Goal: Communication & Community: Answer question/provide support

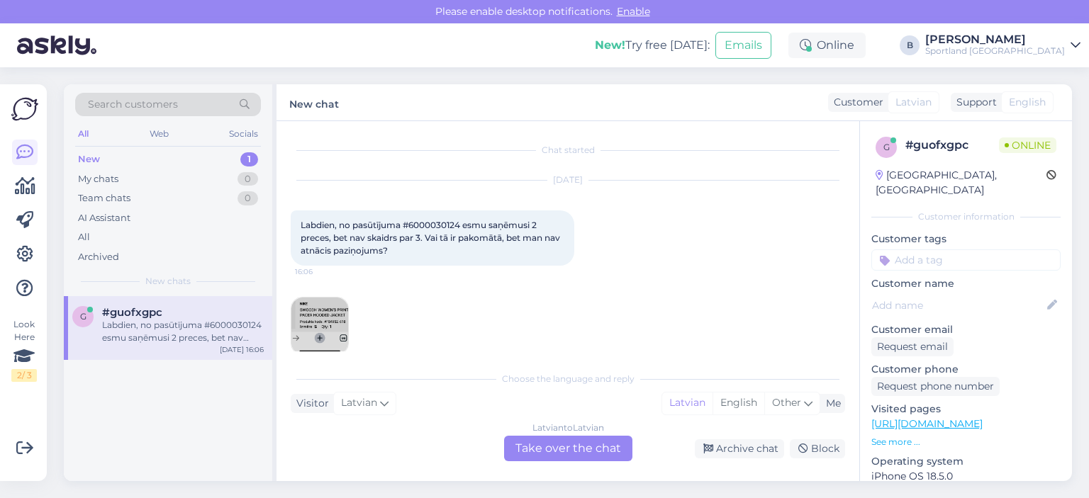
scroll to position [18, 0]
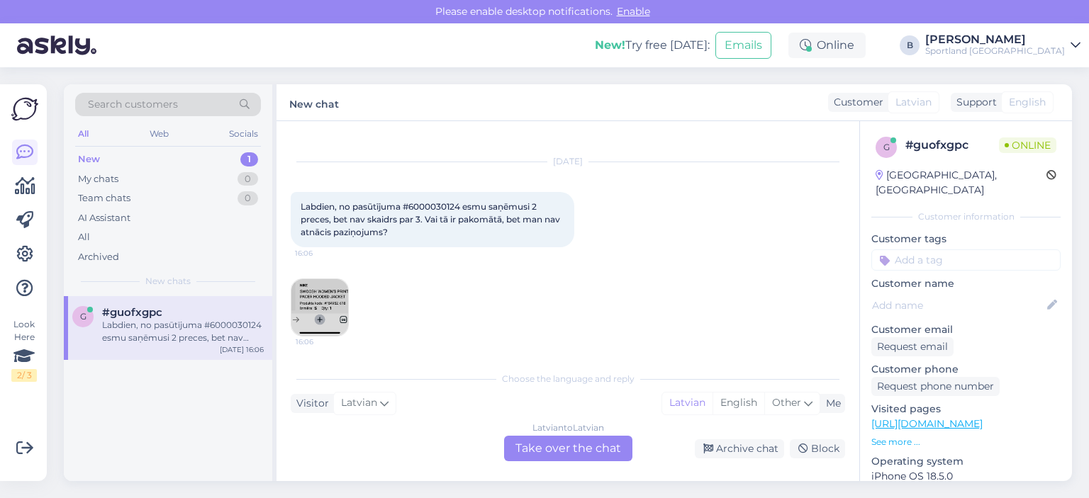
click at [532, 448] on div "Latvian to Latvian Take over the chat" at bounding box center [568, 449] width 128 height 26
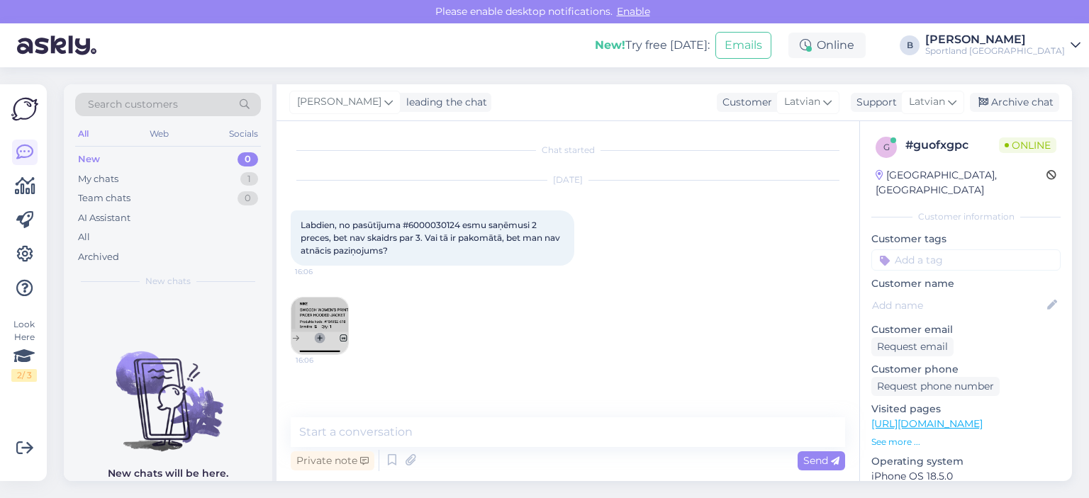
click at [342, 306] on img at bounding box center [319, 326] width 57 height 57
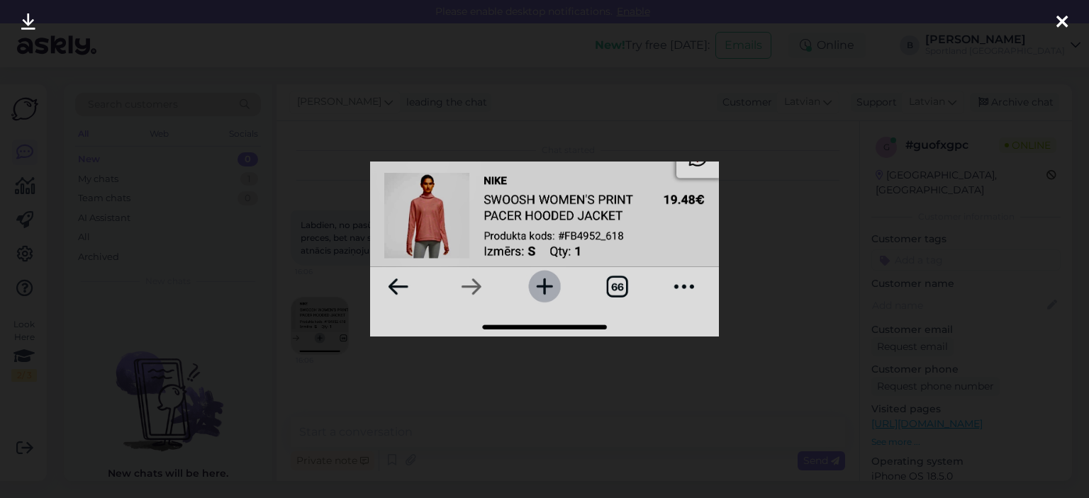
click at [751, 269] on div at bounding box center [544, 249] width 1089 height 498
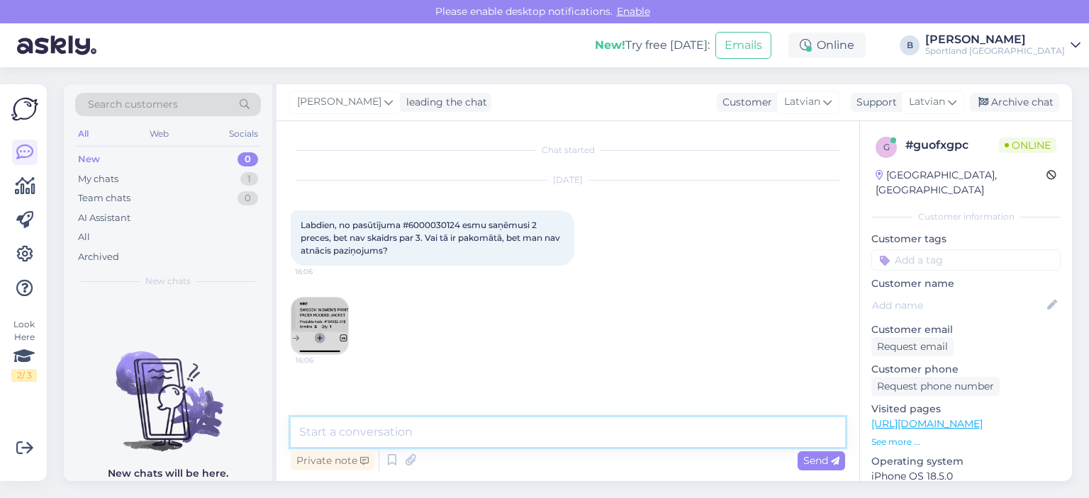
click at [478, 440] on textarea at bounding box center [568, 433] width 554 height 30
type textarea "Sveiki, pārbaudīsim"
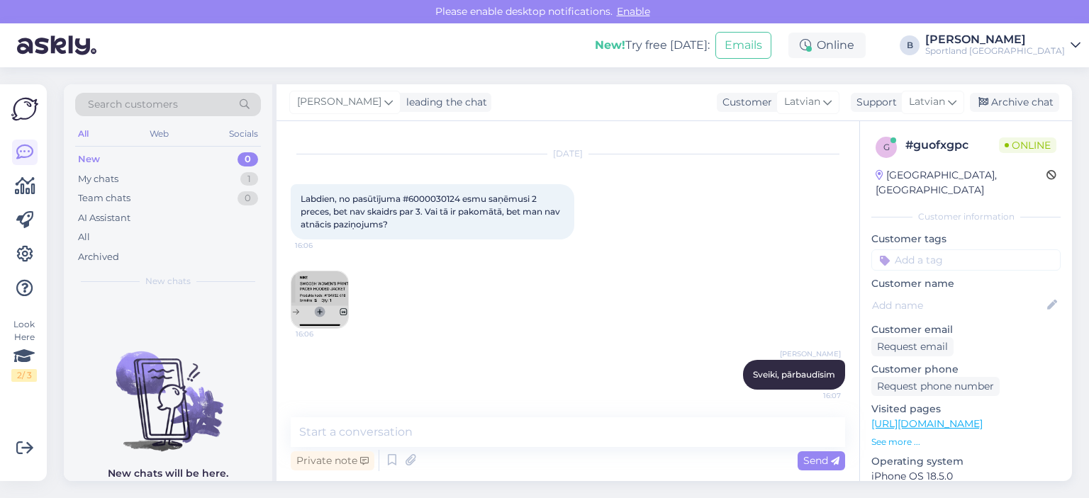
click at [434, 199] on span "Labdien, no pasūtījuma #6000030124 esmu saņēmusi 2 preces, bet nav skaidrs par …" at bounding box center [432, 212] width 262 height 36
copy span "6000030124"
click at [483, 422] on textarea at bounding box center [568, 433] width 554 height 30
type textarea "3"
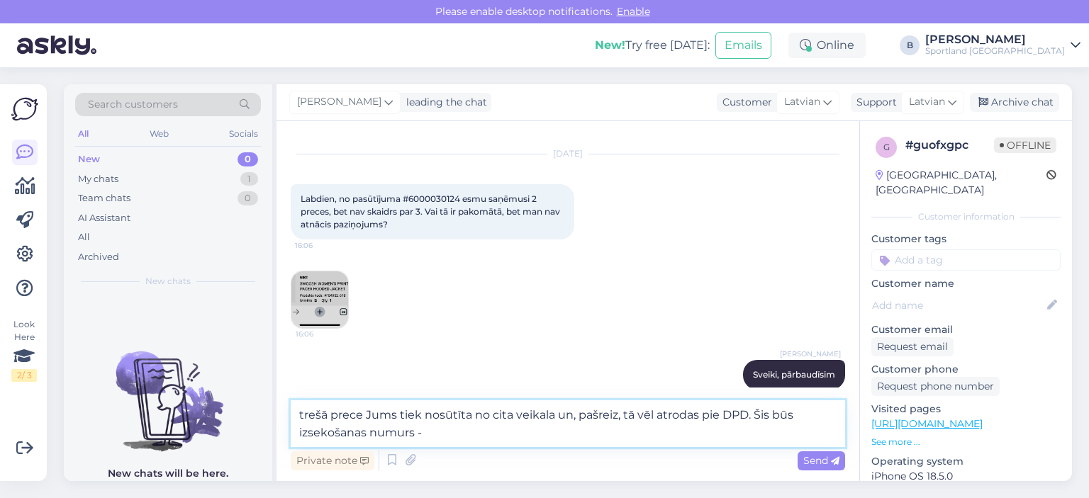
paste textarea "05757995526285"
type textarea "trešā prece Jums tiek nosūtīta no cita veikala un, pašreiz, tā vēl atrodas pie …"
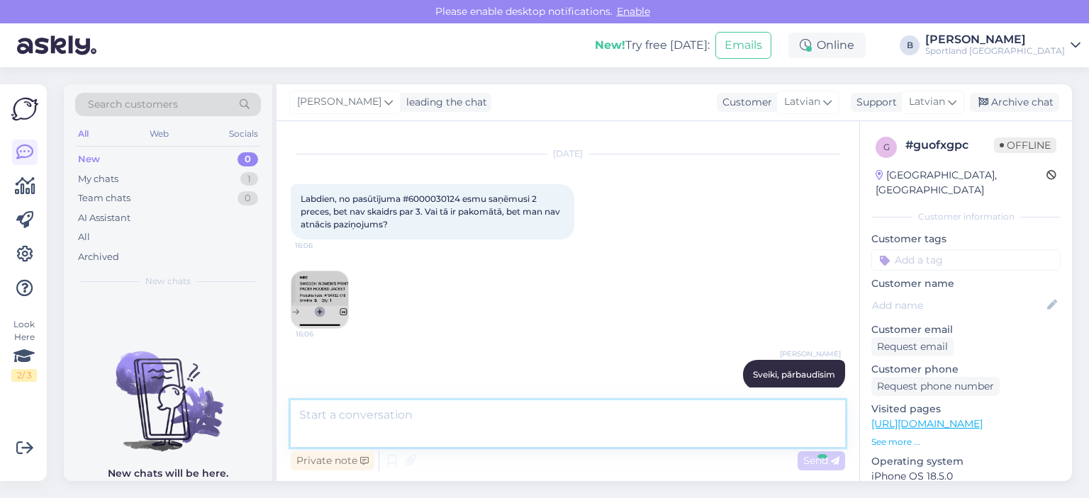
scroll to position [113, 0]
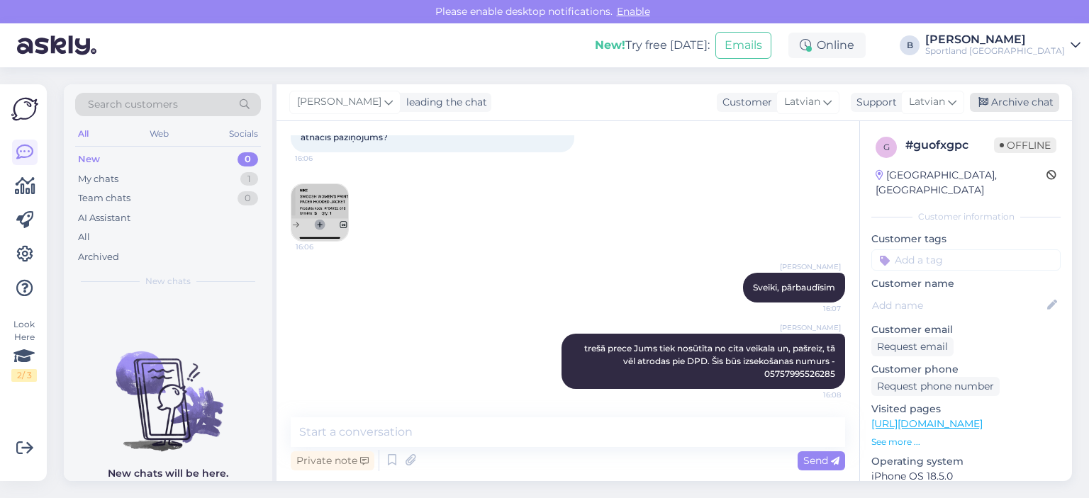
click at [1012, 108] on div "Archive chat" at bounding box center [1014, 102] width 89 height 19
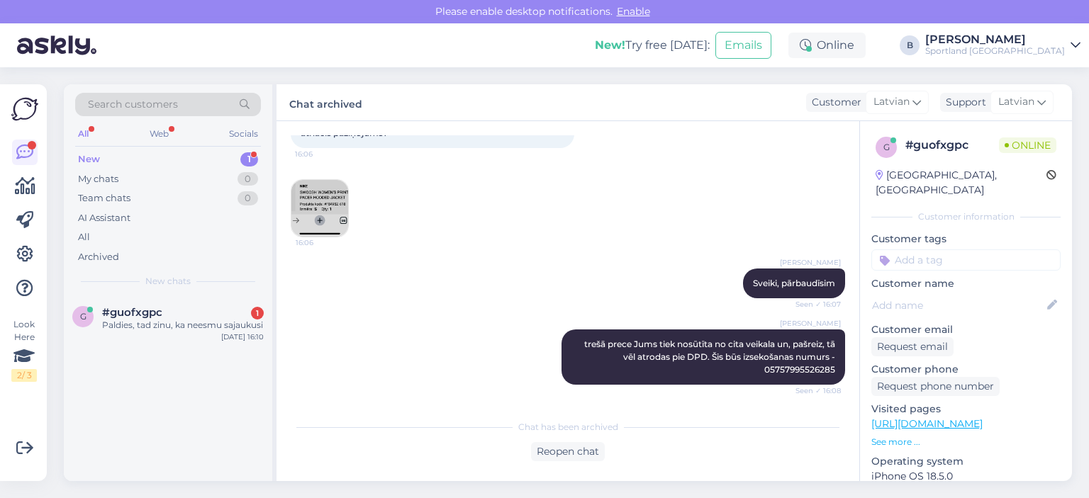
scroll to position [179, 0]
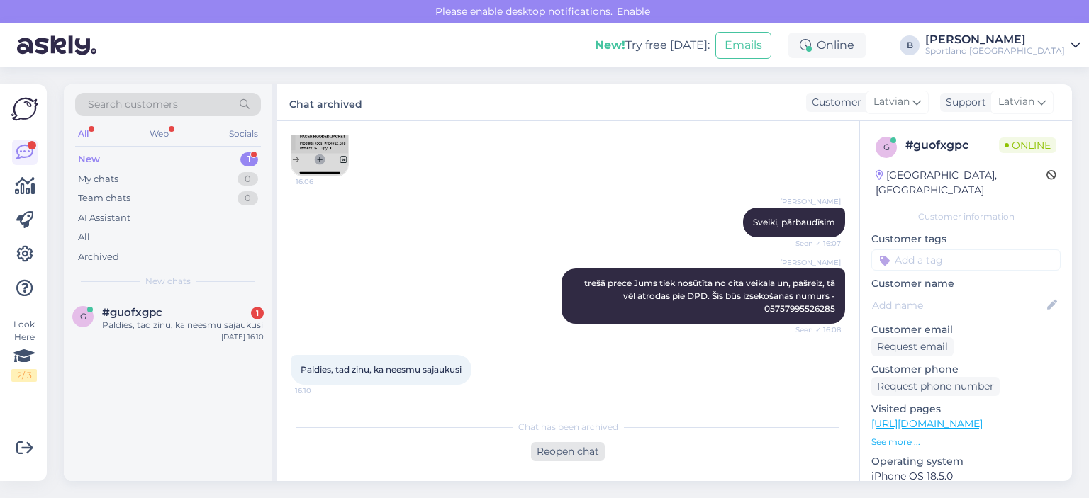
click at [565, 449] on div "Reopen chat" at bounding box center [568, 451] width 74 height 19
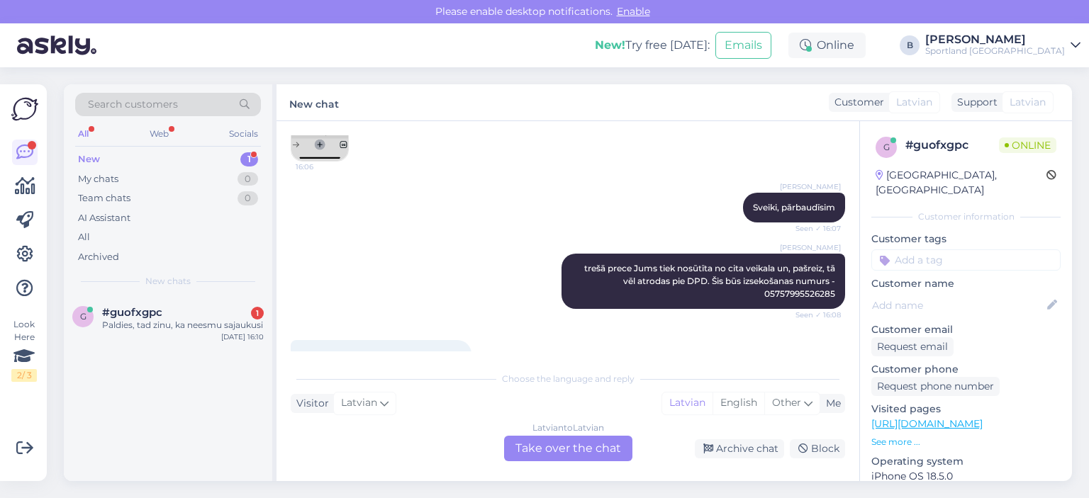
click at [553, 445] on div "Latvian to Latvian Take over the chat" at bounding box center [568, 449] width 128 height 26
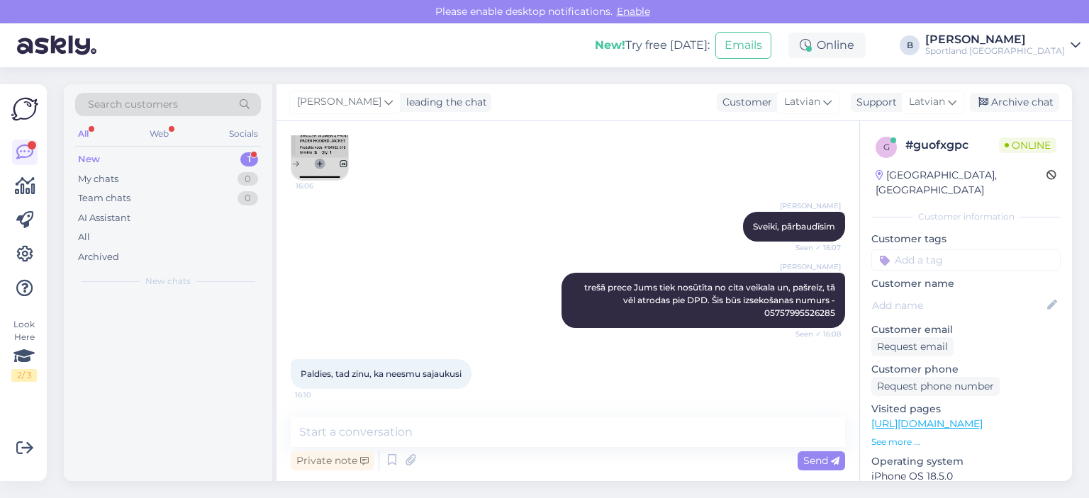
scroll to position [174, 0]
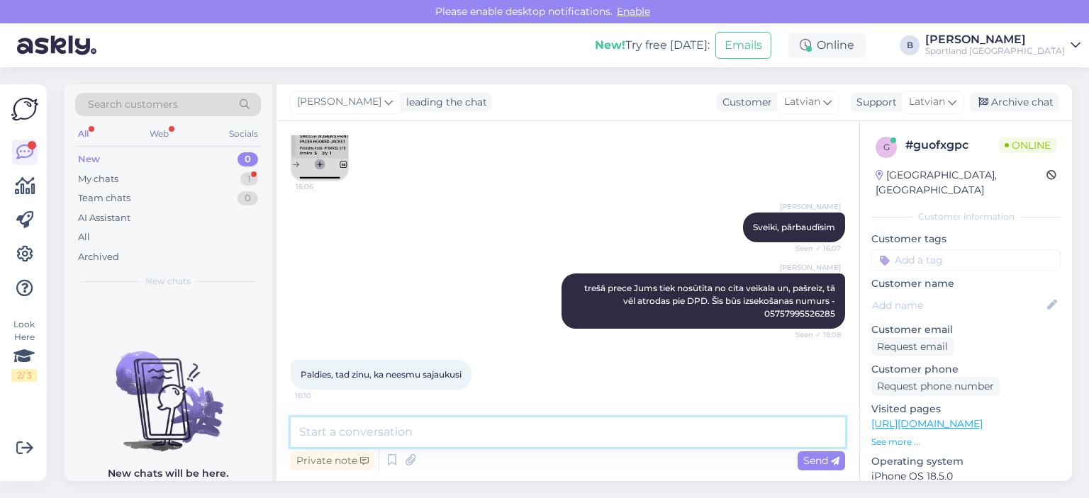
click at [550, 442] on textarea at bounding box center [568, 433] width 554 height 30
type textarea "J"
type textarea "Viss kārtībā! Jauku Jums dienu! :)"
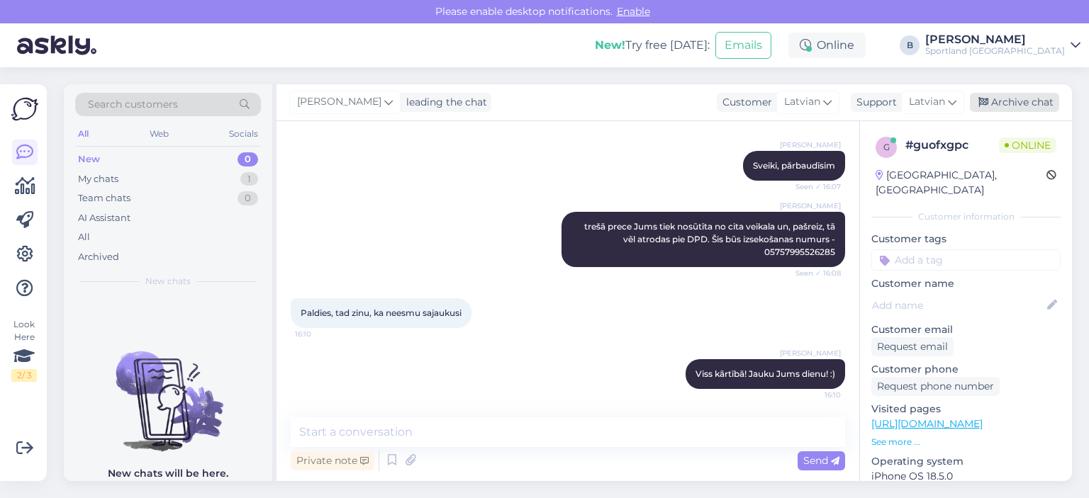
click at [1022, 104] on div "Archive chat" at bounding box center [1014, 102] width 89 height 19
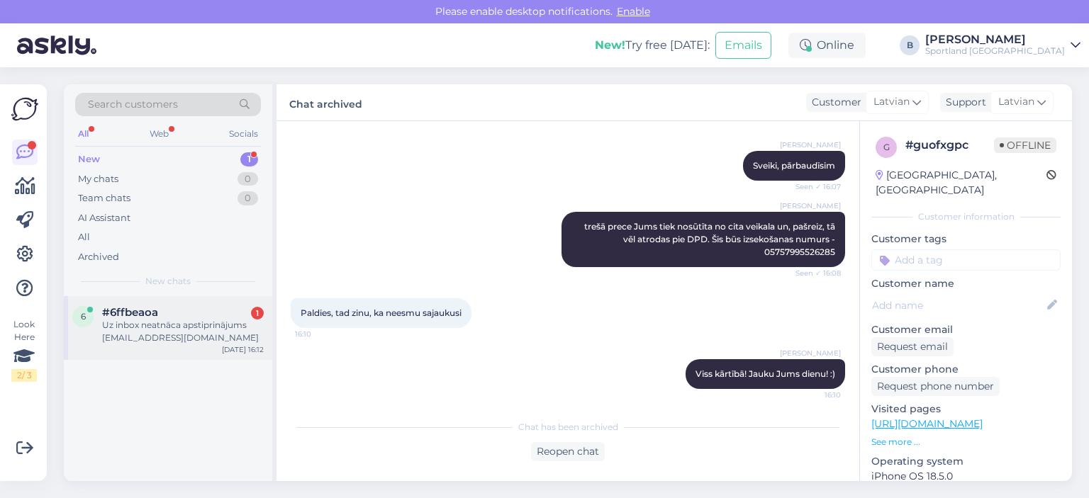
click at [186, 328] on div "Uz inbox neatnāca apstiprinājums [EMAIL_ADDRESS][DOMAIN_NAME]" at bounding box center [183, 332] width 162 height 26
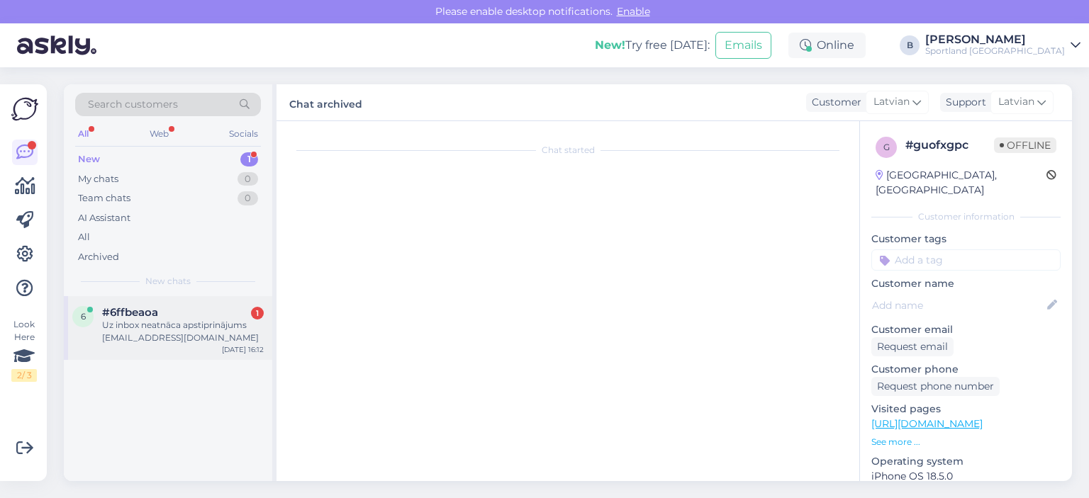
scroll to position [0, 0]
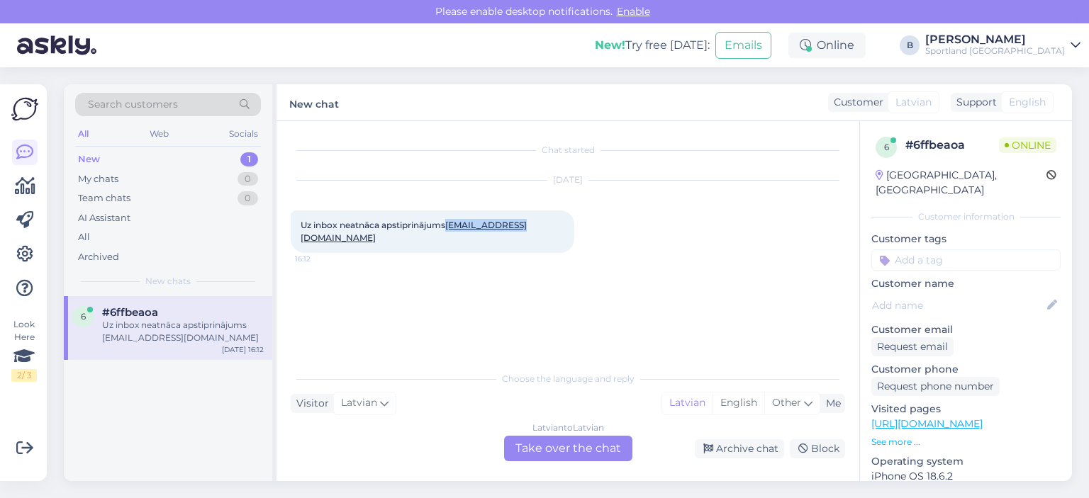
drag, startPoint x: 520, startPoint y: 226, endPoint x: 449, endPoint y: 229, distance: 70.9
click at [449, 229] on div "Uz inbox neatnāca apstiprinājums [EMAIL_ADDRESS][DOMAIN_NAME] 16:12" at bounding box center [433, 232] width 284 height 43
copy link "[EMAIL_ADDRESS][DOMAIN_NAME]"
click at [524, 449] on div "Latvian to Latvian Take over the chat" at bounding box center [568, 449] width 128 height 26
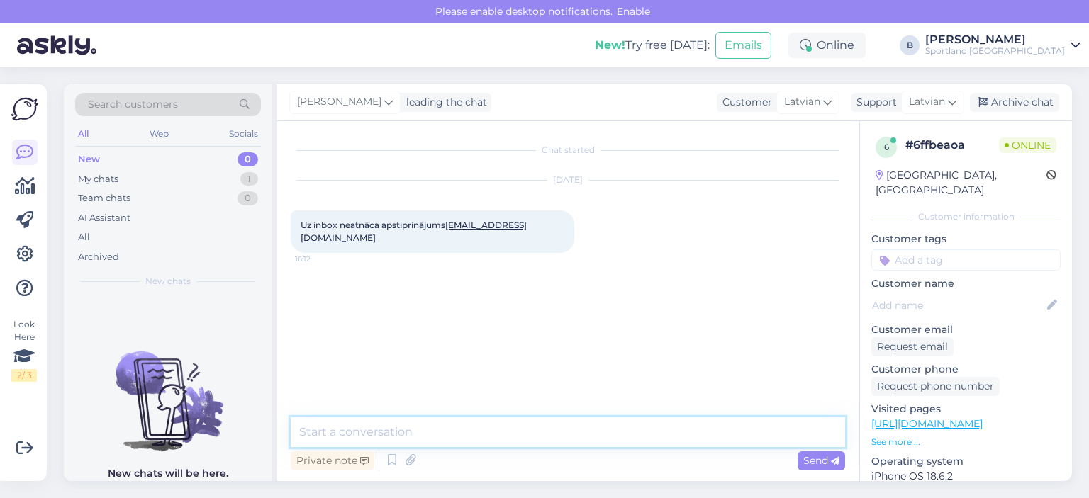
click at [522, 433] on textarea at bounding box center [568, 433] width 554 height 30
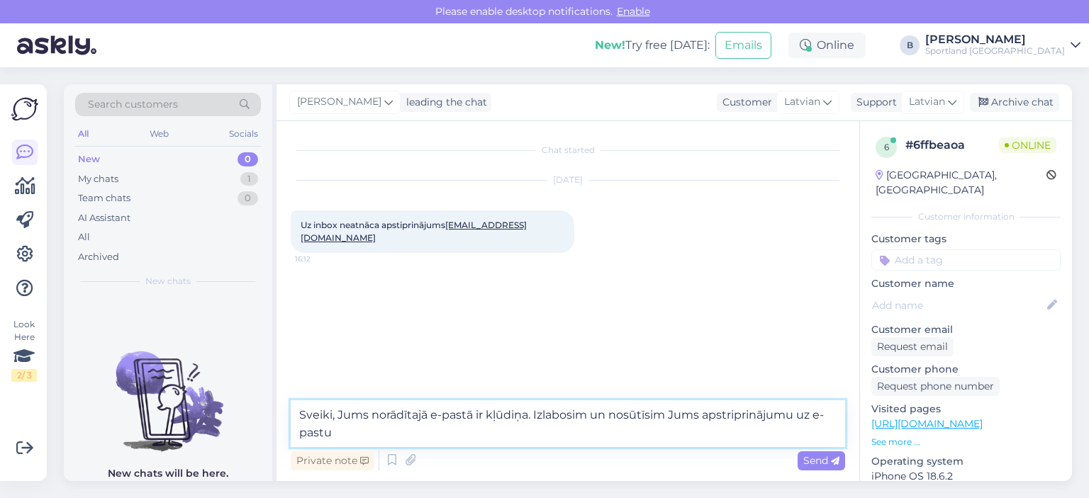
type textarea "Sveiki, Jums norādītajā e-pastā ir kļūdiņa. Izlabosim un nosūtīsim Jums apstrip…"
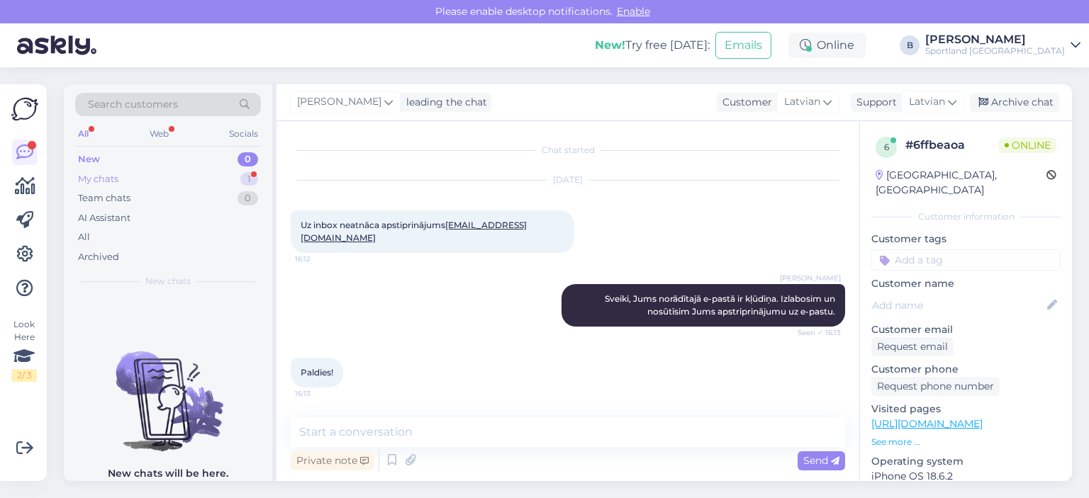
click at [128, 177] on div "My chats 1" at bounding box center [168, 179] width 186 height 20
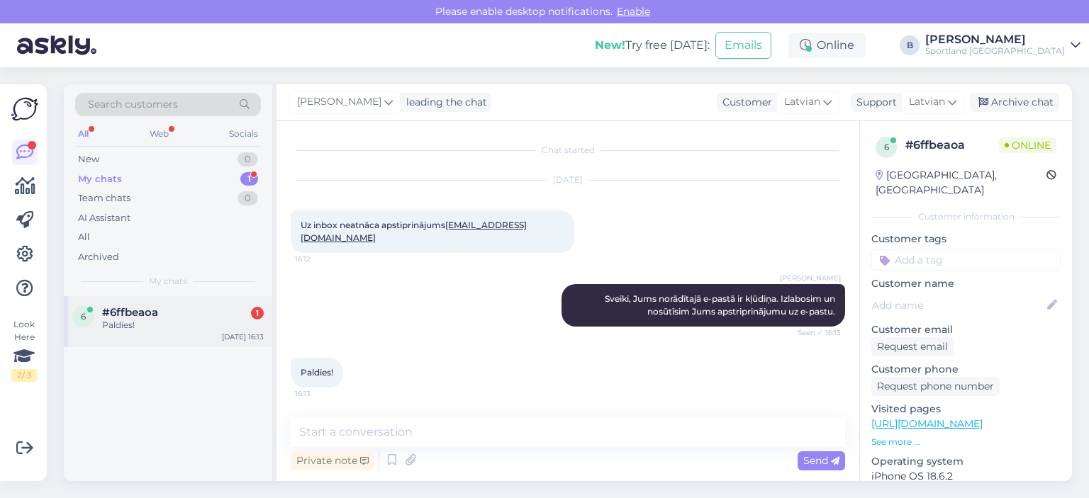
click at [182, 325] on div "Paldies!" at bounding box center [183, 325] width 162 height 13
click at [1005, 102] on div "Archive chat" at bounding box center [1014, 102] width 89 height 19
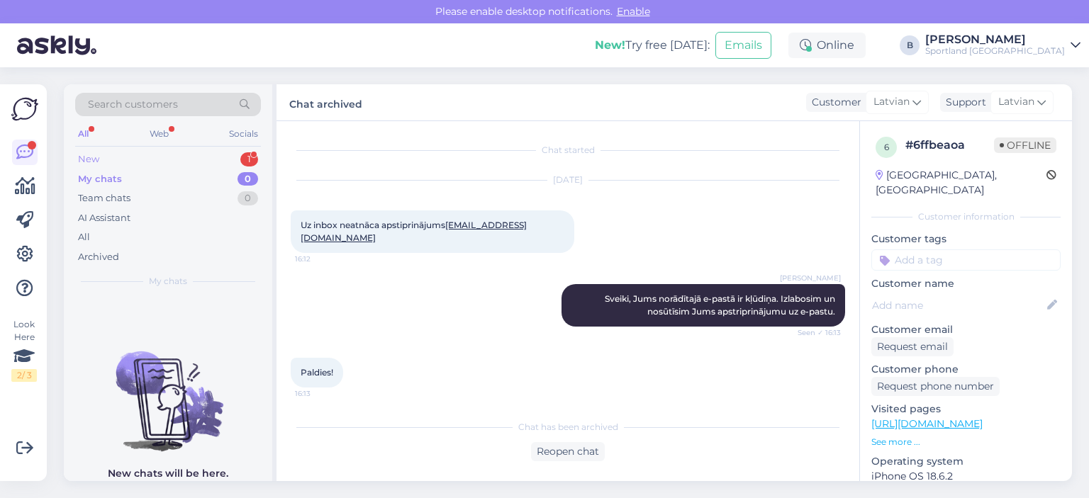
click at [180, 154] on div "New 1" at bounding box center [168, 160] width 186 height 20
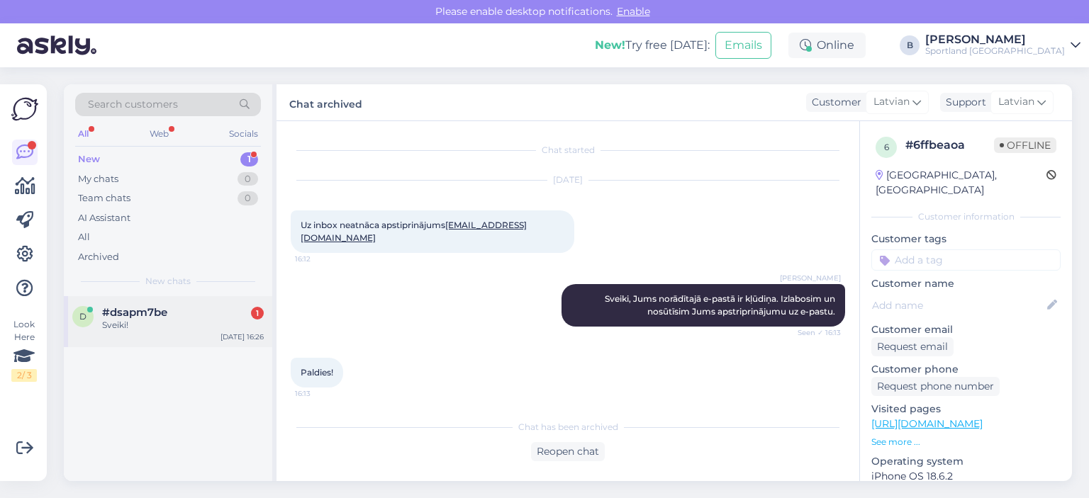
click at [179, 311] on div "#dsapm7be 1" at bounding box center [183, 312] width 162 height 13
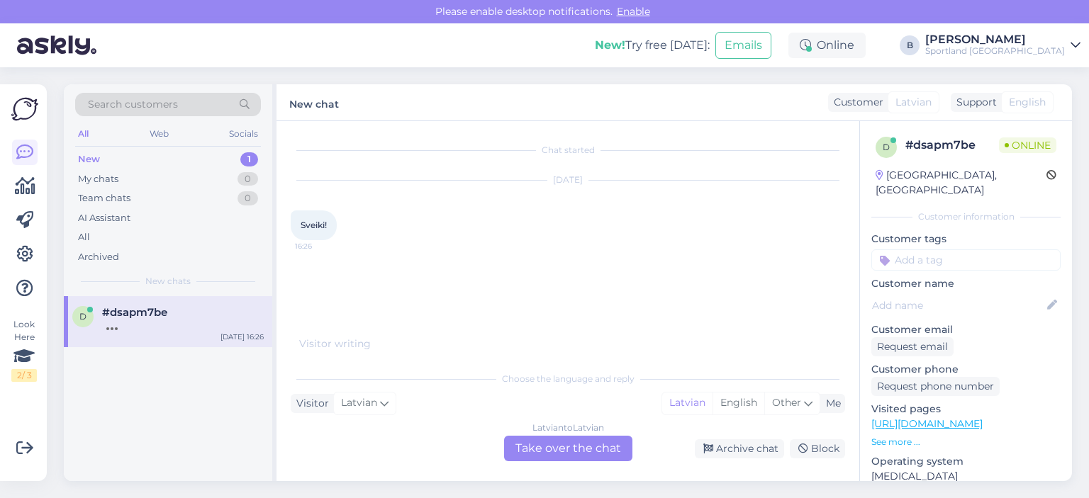
click at [550, 444] on div "Latvian to Latvian Take over the chat" at bounding box center [568, 449] width 128 height 26
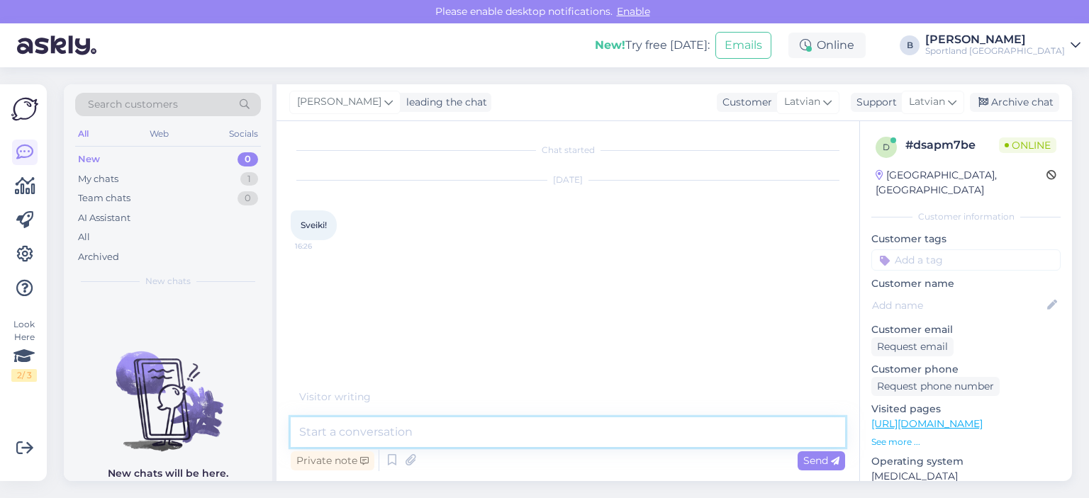
click at [550, 444] on textarea at bounding box center [568, 433] width 554 height 30
type textarea "Sveiki, kā varam Jums palīdzēt?"
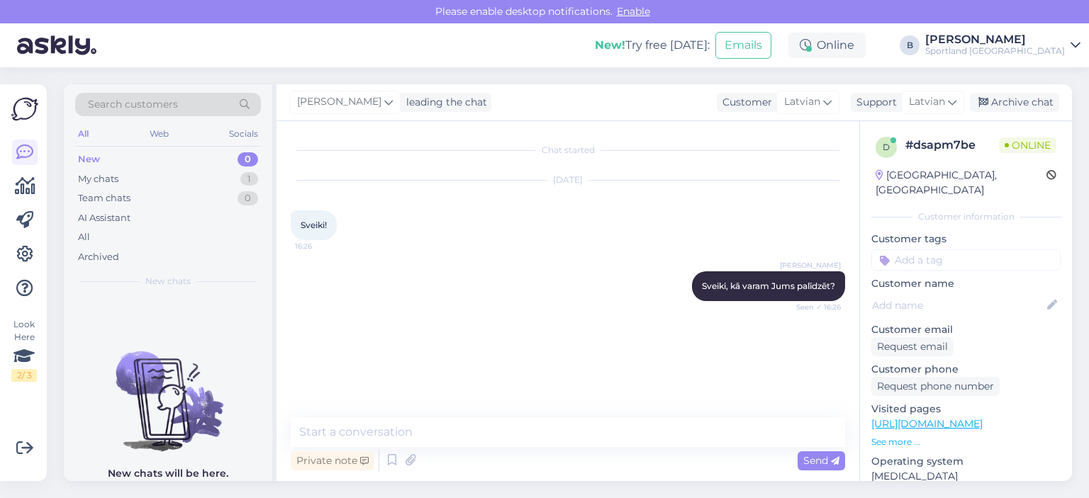
click at [1004, 90] on div "[PERSON_NAME] leading the chat Customer Latvian Arabic Belarusian Bulgarian Chi…" at bounding box center [673, 102] width 795 height 37
click at [1007, 100] on div "Archive chat" at bounding box center [1014, 102] width 89 height 19
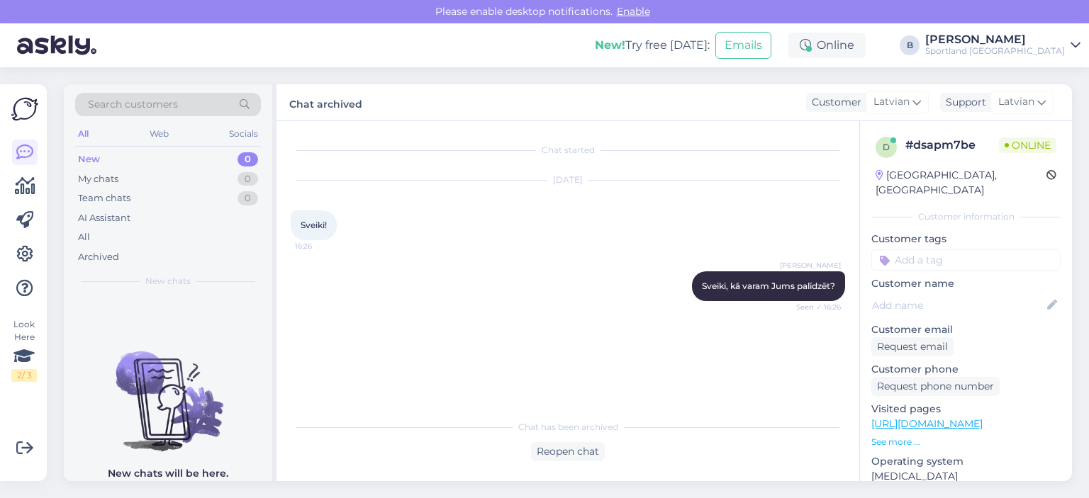
scroll to position [3, 0]
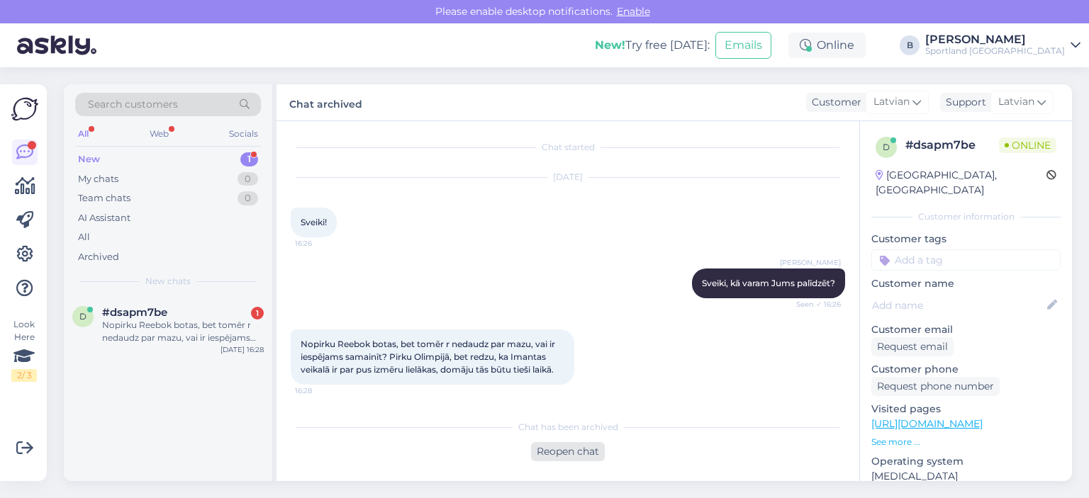
click at [569, 448] on div "Reopen chat" at bounding box center [568, 451] width 74 height 19
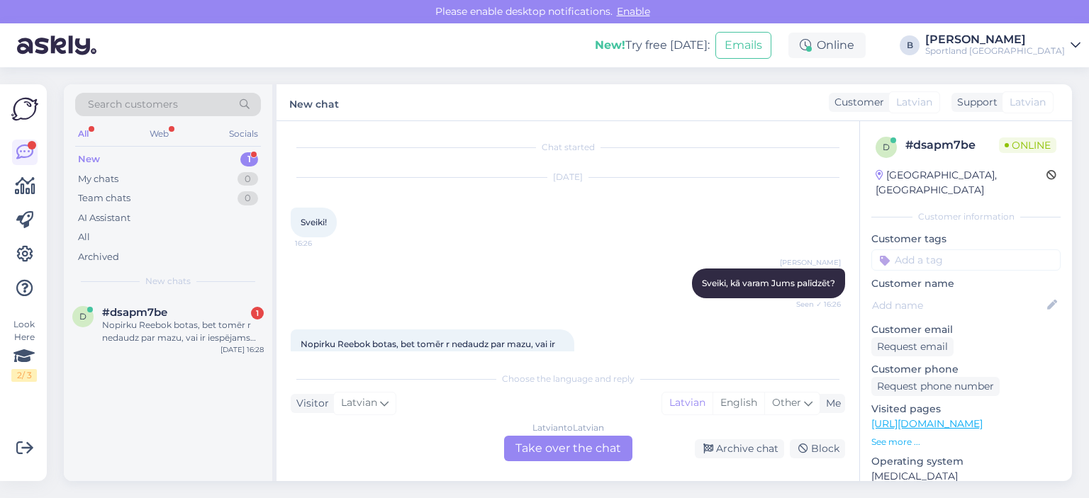
click at [564, 443] on div "Latvian to Latvian Take over the chat" at bounding box center [568, 449] width 128 height 26
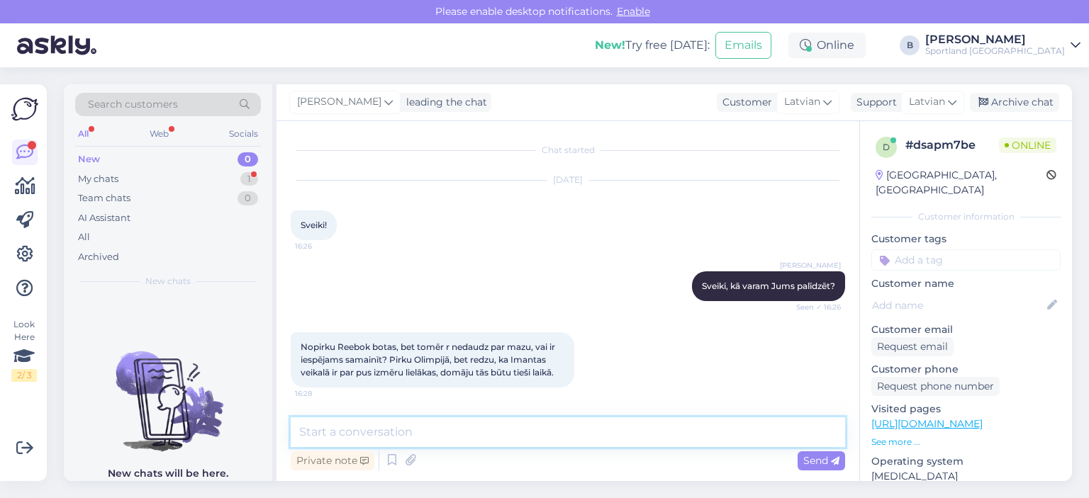
click at [561, 424] on textarea at bounding box center [568, 433] width 554 height 30
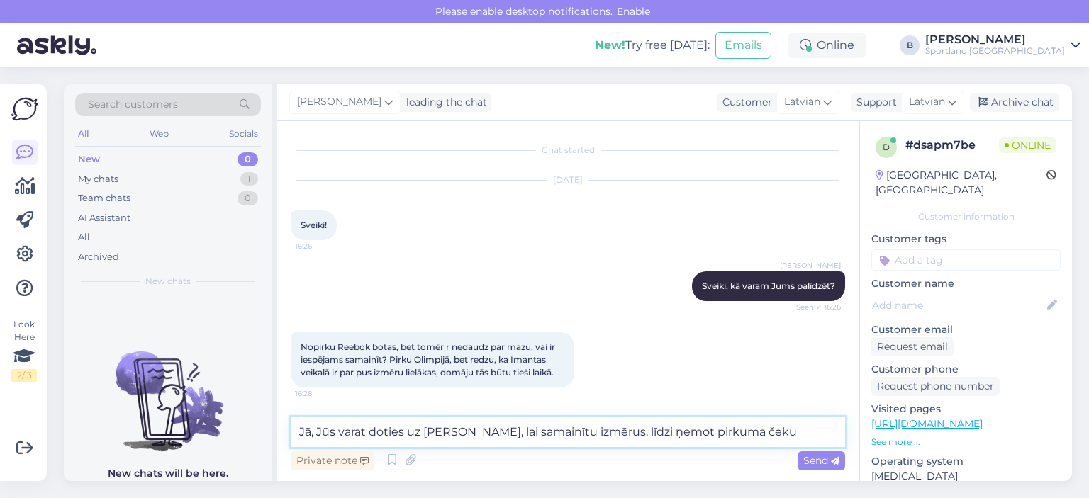
type textarea "Jā, Jūs varat doties uz [PERSON_NAME], lai samainītu izmērus, līdzi ņemot pirku…"
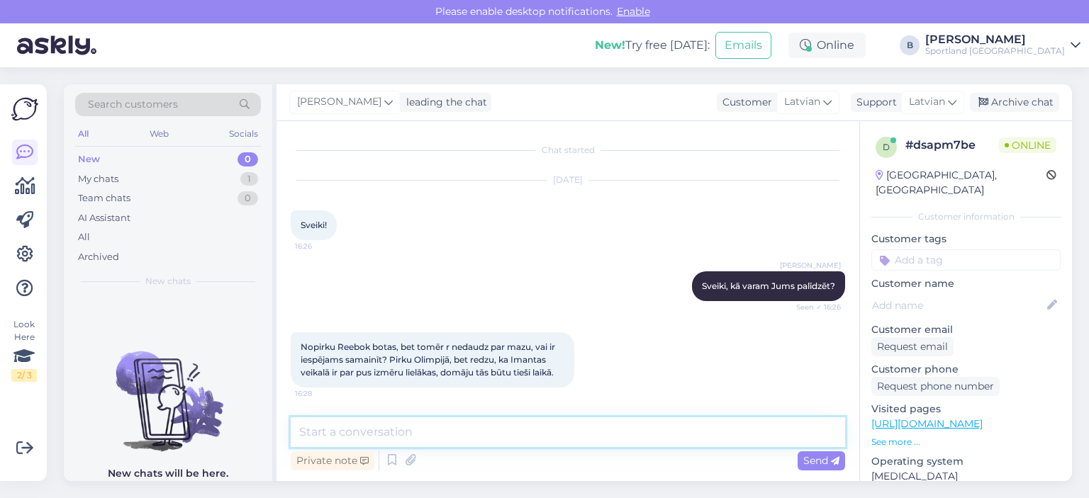
scroll to position [72, 0]
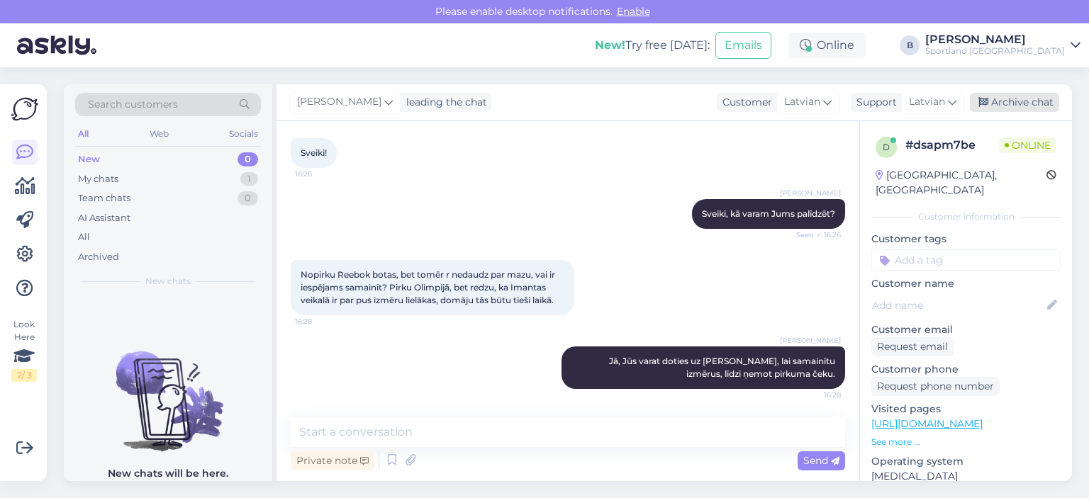
click at [995, 104] on div "Archive chat" at bounding box center [1014, 102] width 89 height 19
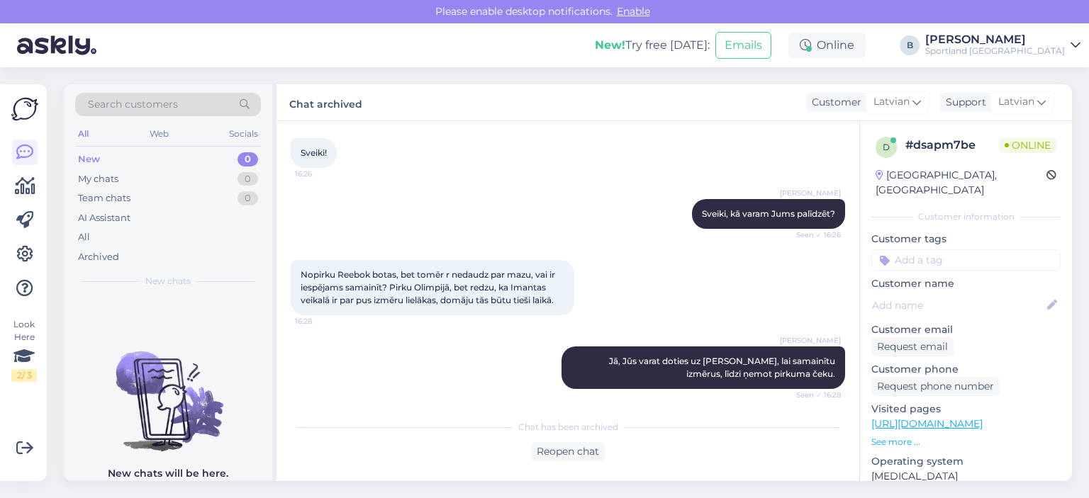
scroll to position [138, 0]
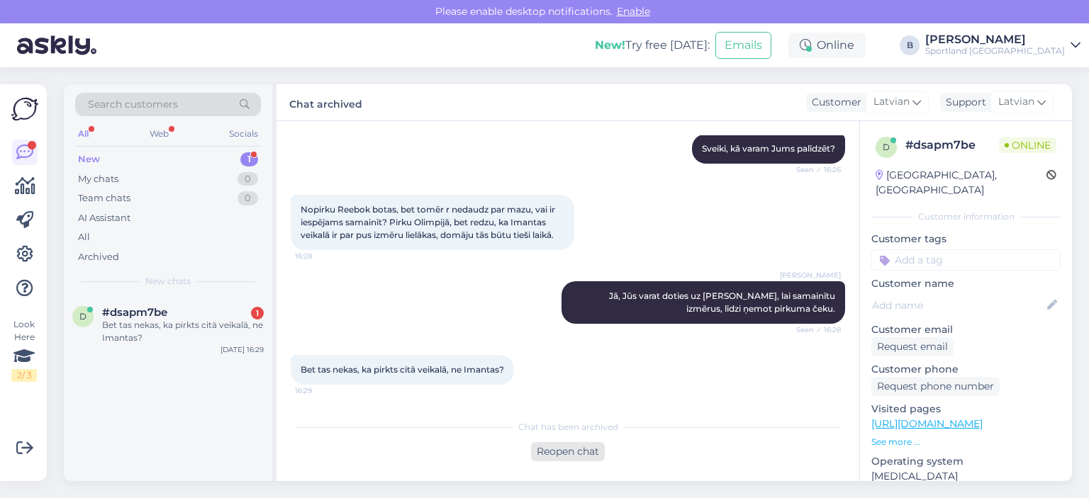
click at [596, 448] on div "Reopen chat" at bounding box center [568, 451] width 74 height 19
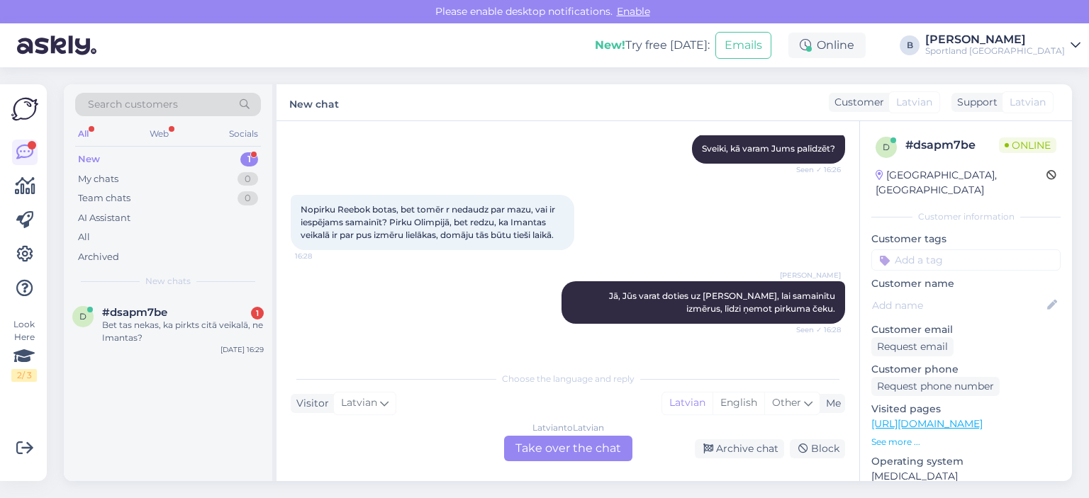
click at [596, 448] on div "Latvian to Latvian Take over the chat" at bounding box center [568, 449] width 128 height 26
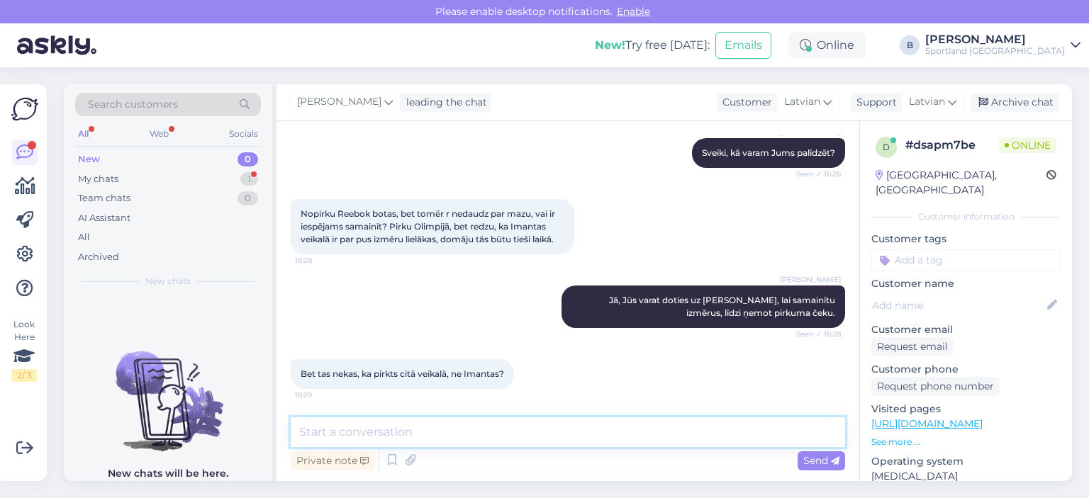
click at [596, 435] on textarea at bounding box center [568, 433] width 554 height 30
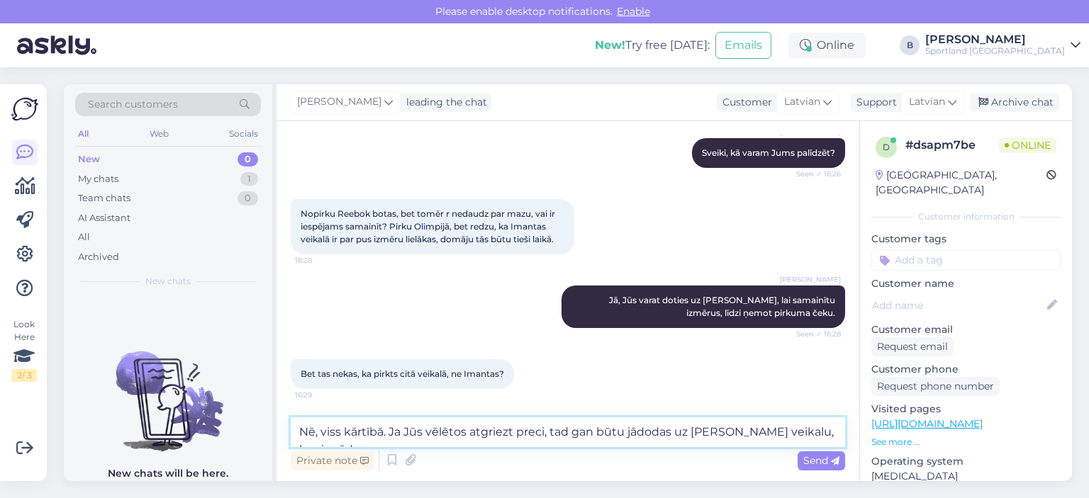
scroll to position [138, 0]
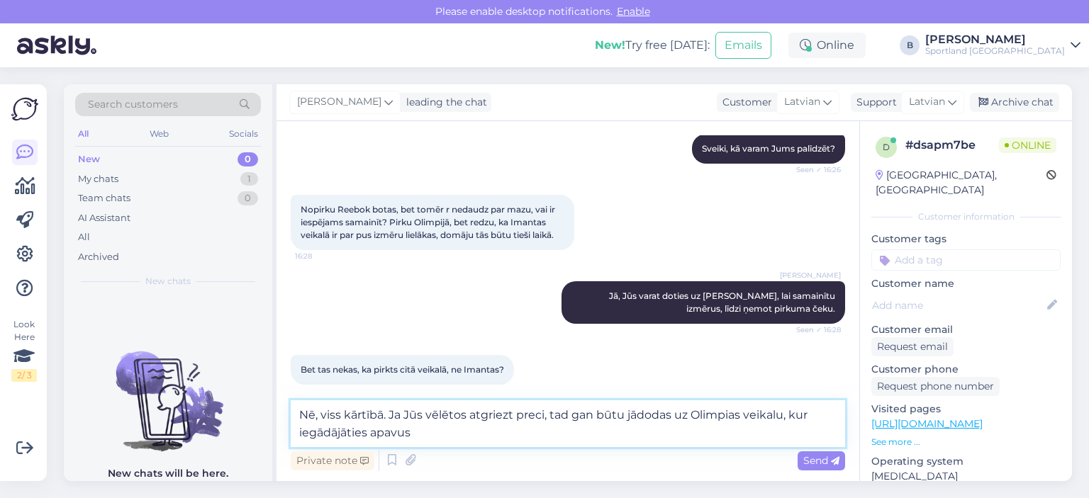
type textarea "Nē, viss kārtībā. Ja Jūs vēlētos atgriezt preci, tad gan būtu jādodas uz Olimpi…"
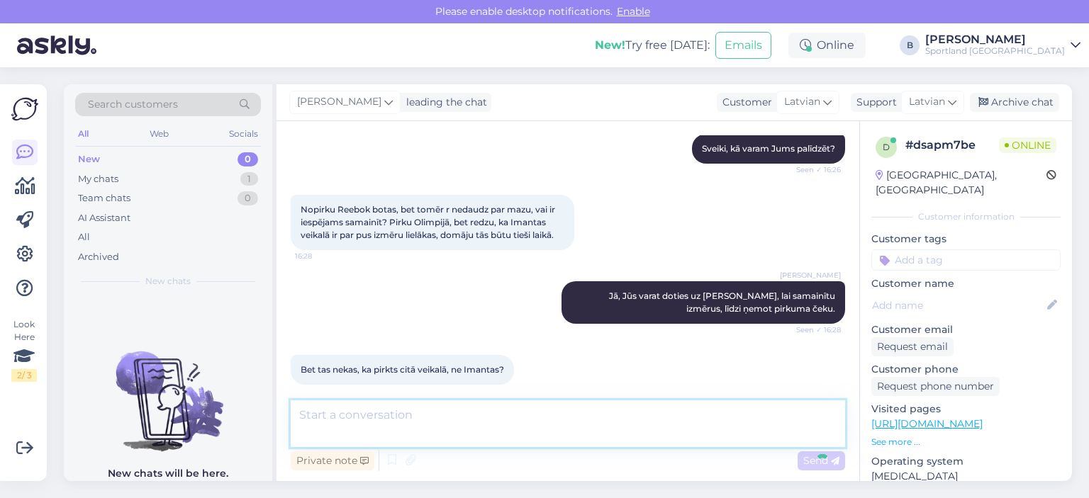
scroll to position [207, 0]
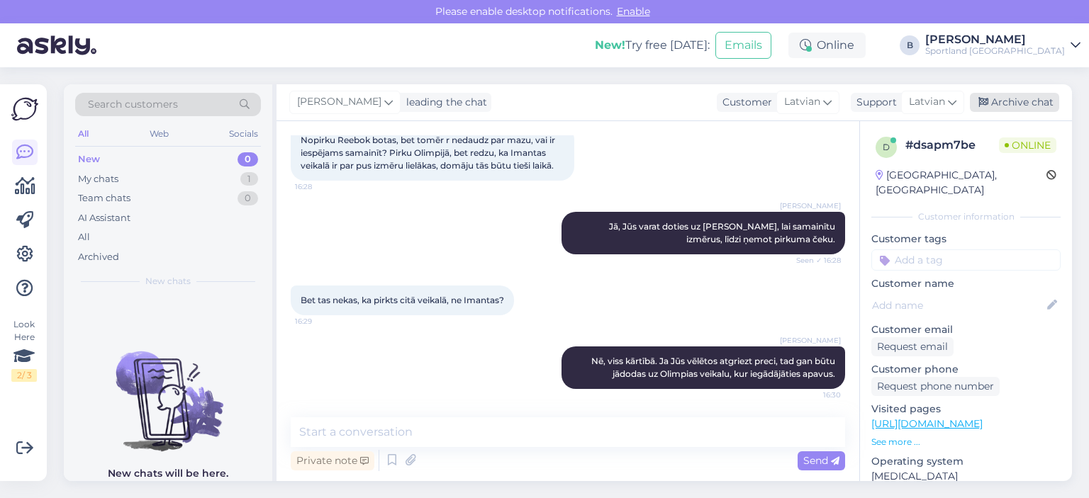
click at [996, 104] on div "Archive chat" at bounding box center [1014, 102] width 89 height 19
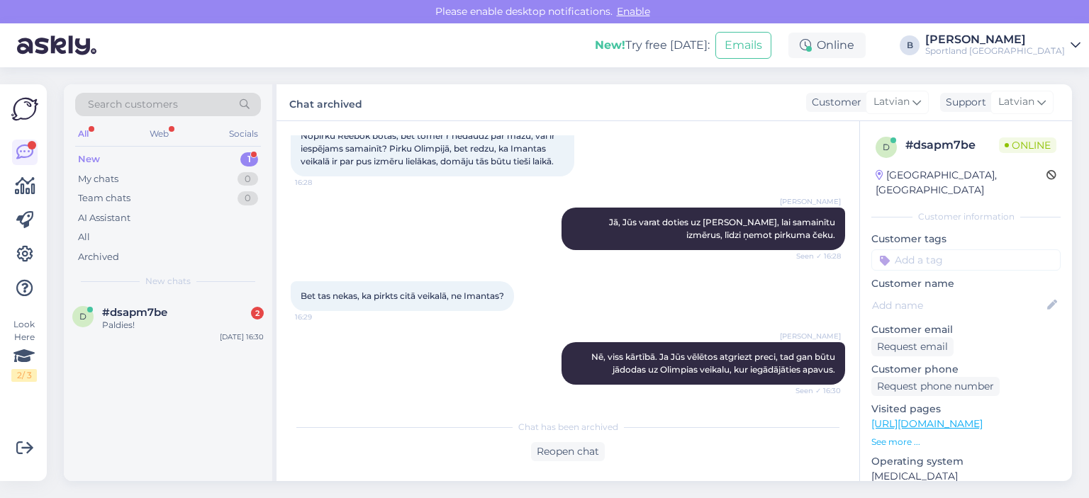
scroll to position [333, 0]
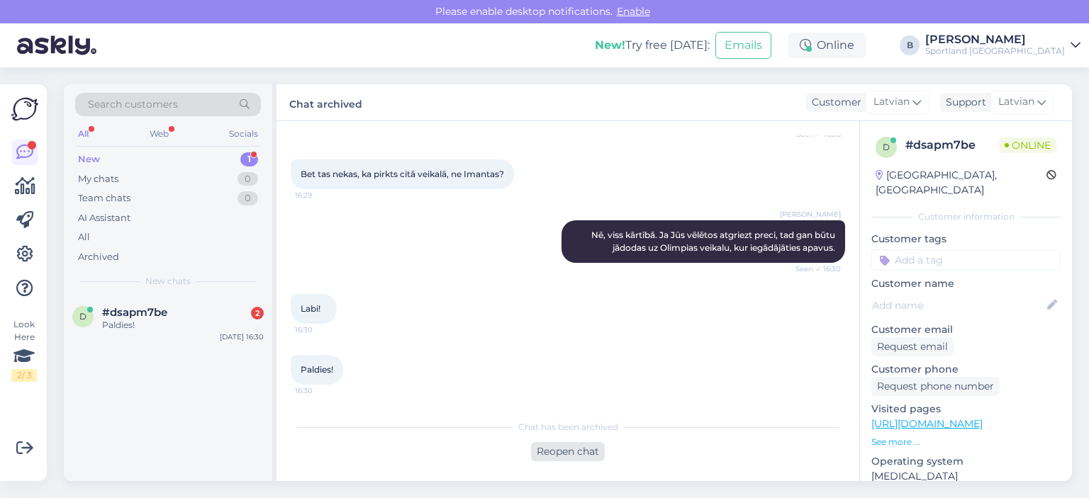
click at [559, 452] on div "Reopen chat" at bounding box center [568, 451] width 74 height 19
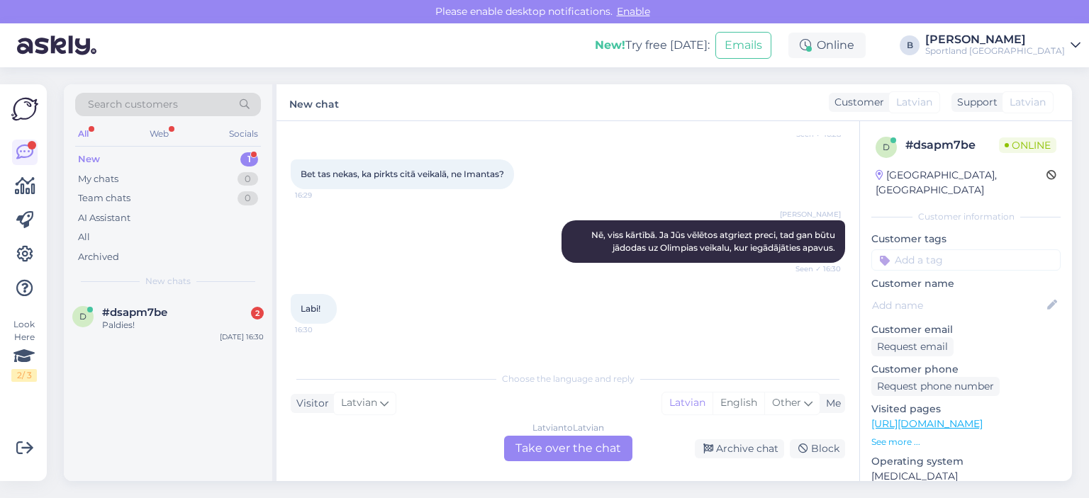
click at [559, 452] on div "Latvian to Latvian Take over the chat" at bounding box center [568, 449] width 128 height 26
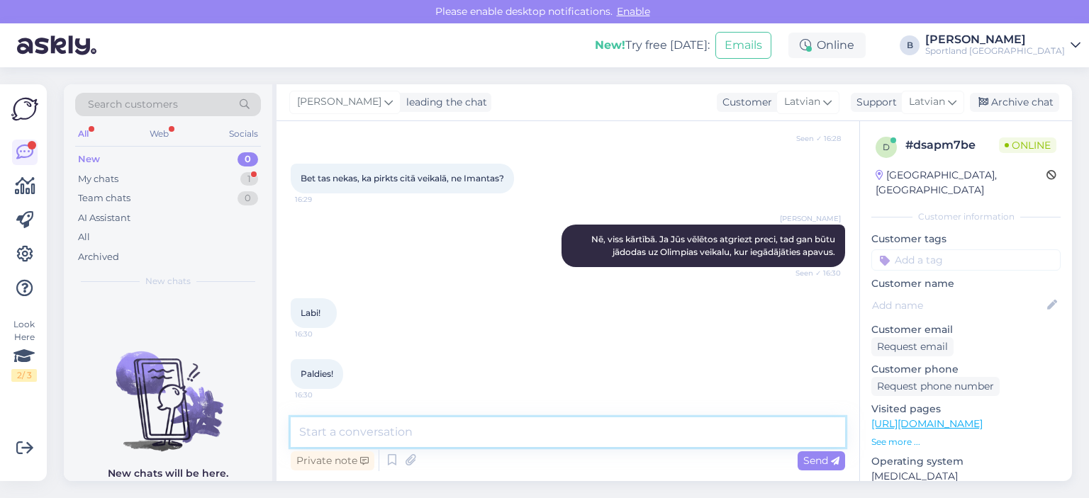
click at [530, 430] on textarea at bounding box center [568, 433] width 554 height 30
type textarea "Jauku Jums dienu!"
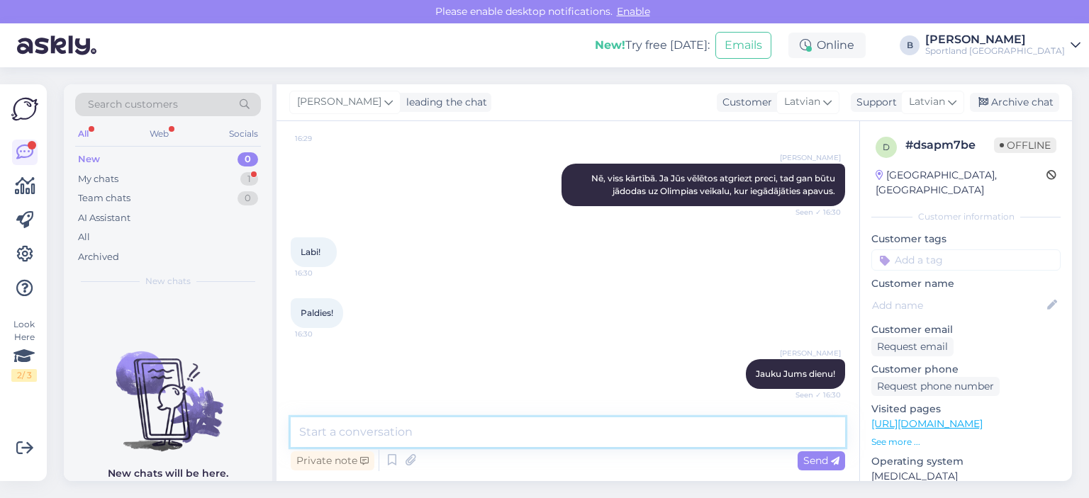
scroll to position [451, 0]
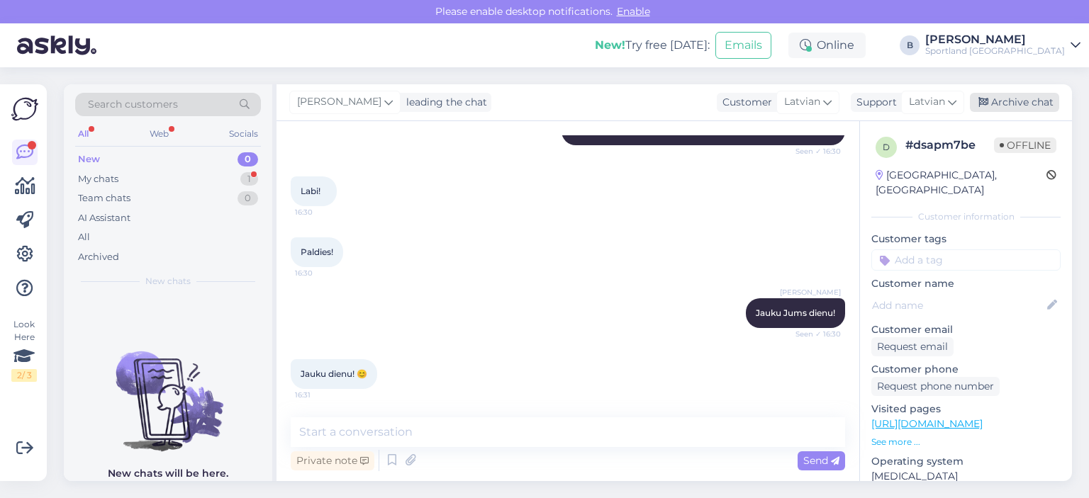
click at [1015, 104] on div "Archive chat" at bounding box center [1014, 102] width 89 height 19
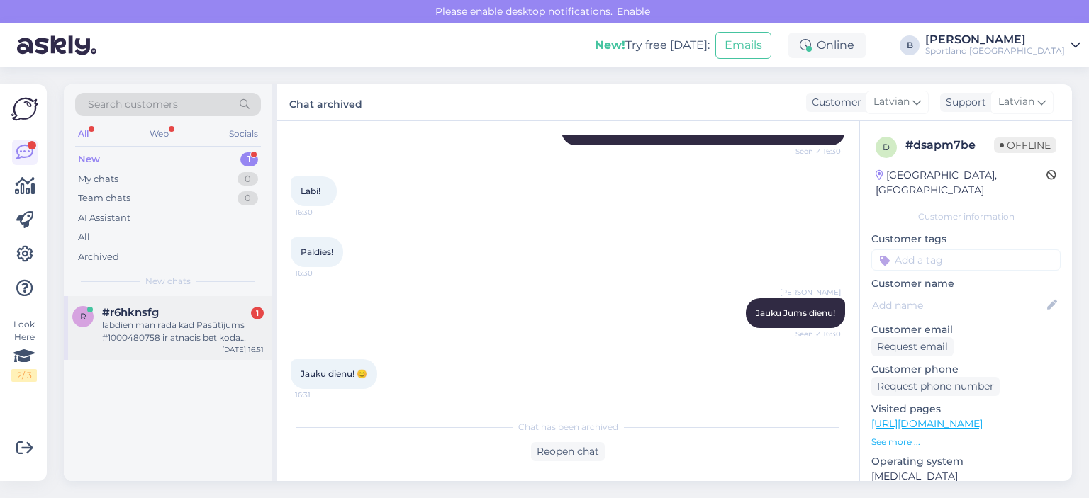
click at [163, 332] on div "labdien man rada kad Pasūtījums #1000480758 ir atnacis bet koda nekada nav ne e…" at bounding box center [183, 332] width 162 height 26
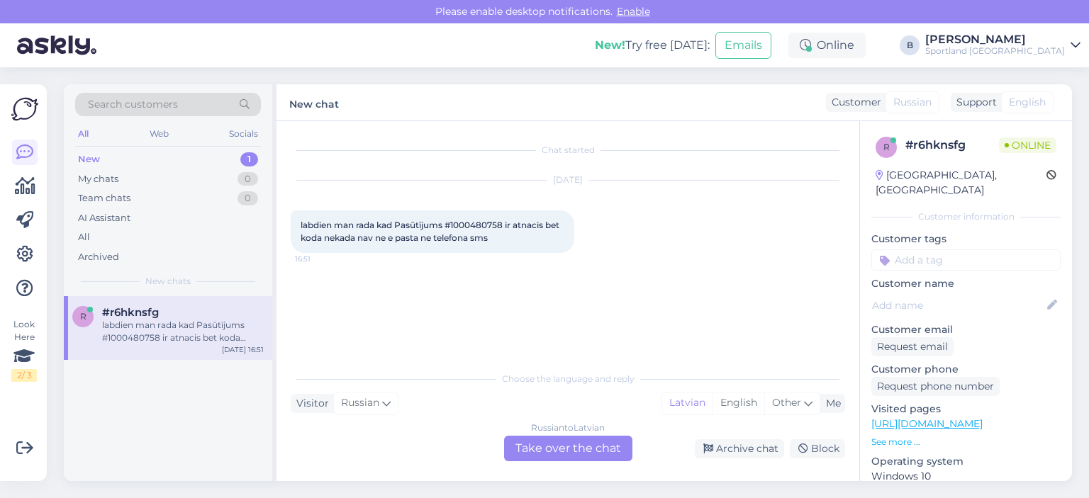
click at [566, 440] on div "Russian to Latvian Take over the chat" at bounding box center [568, 449] width 128 height 26
click at [605, 455] on div "Russian to Latvian Take over the chat" at bounding box center [568, 449] width 128 height 26
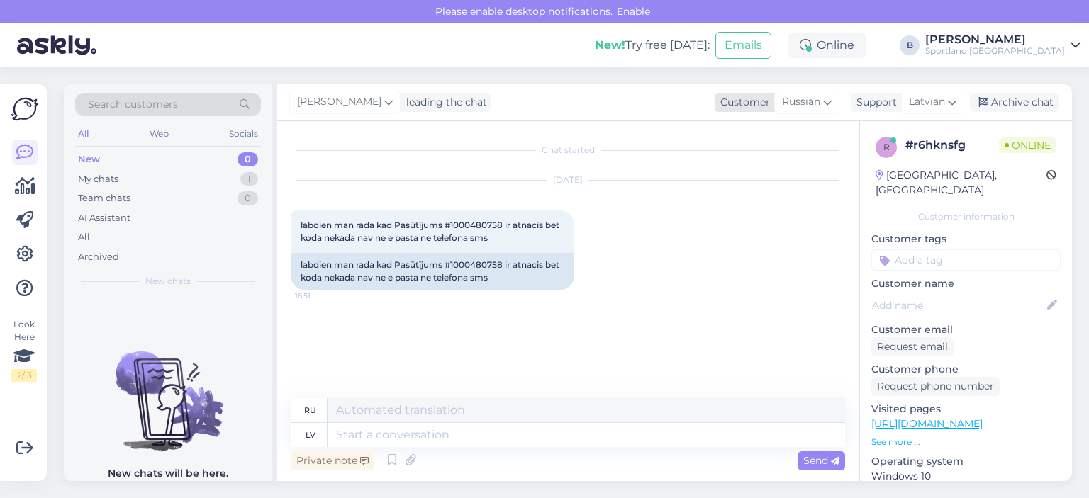
drag, startPoint x: 801, startPoint y: 104, endPoint x: 797, endPoint y: 158, distance: 54.8
click at [800, 104] on span "Russian" at bounding box center [801, 102] width 38 height 16
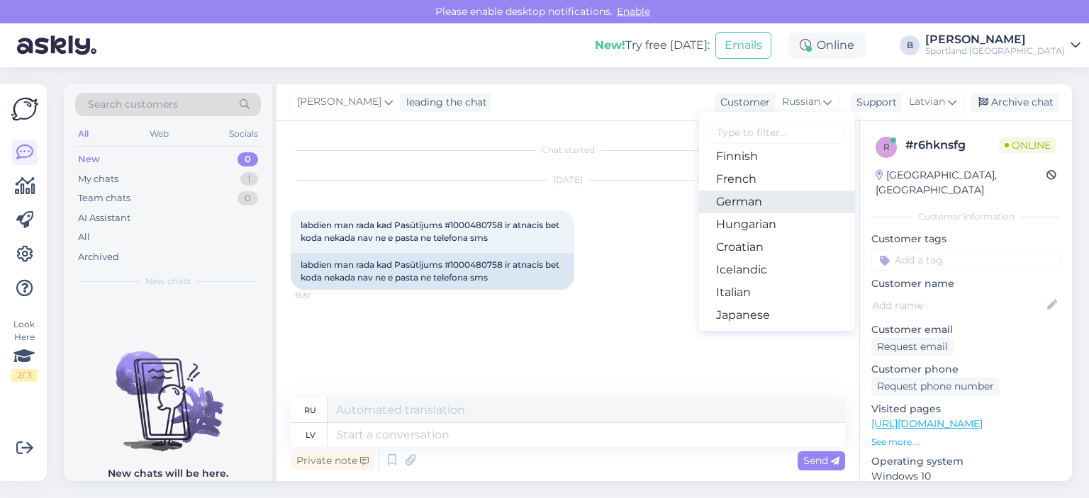
scroll to position [284, 0]
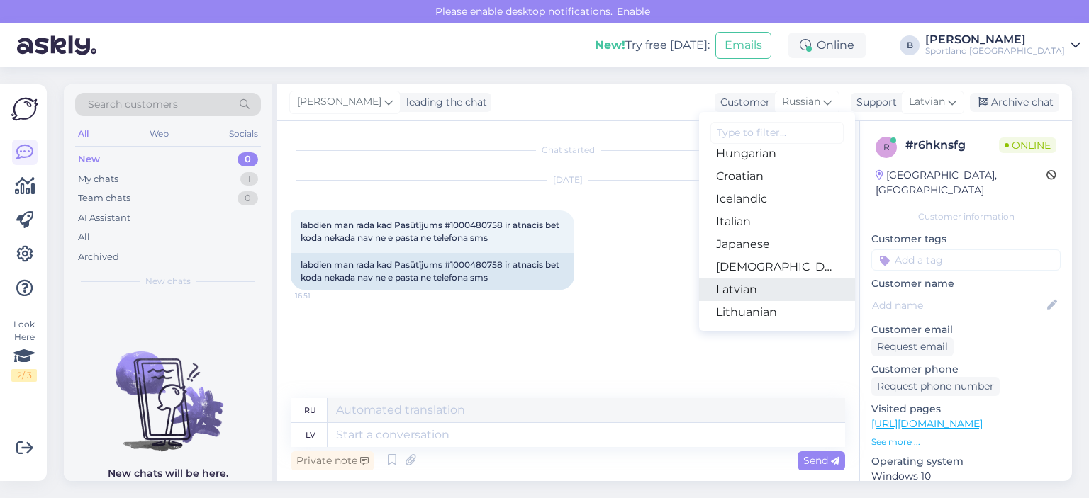
click at [747, 288] on link "Latvian" at bounding box center [777, 290] width 156 height 23
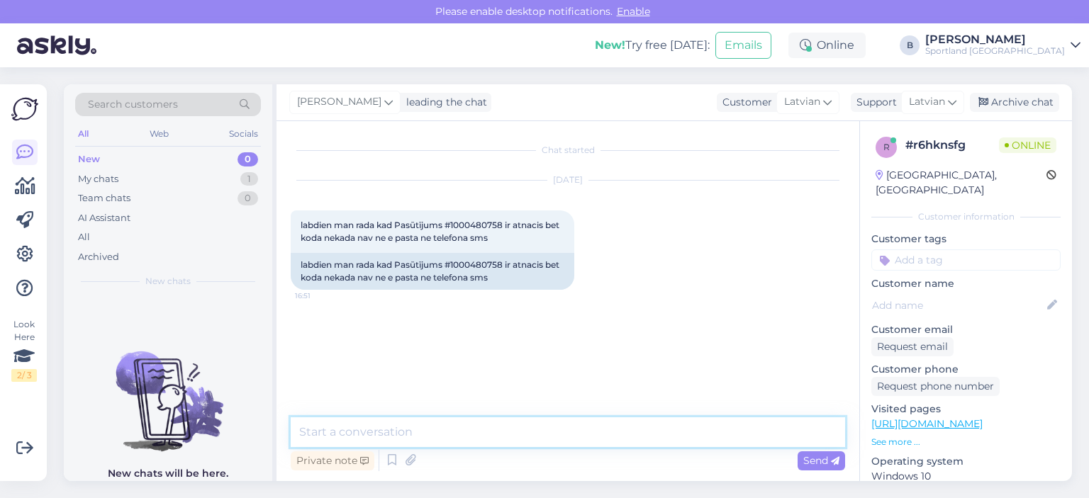
click at [544, 427] on textarea at bounding box center [568, 433] width 554 height 30
type textarea "Sveiki, pārbaudīsim"
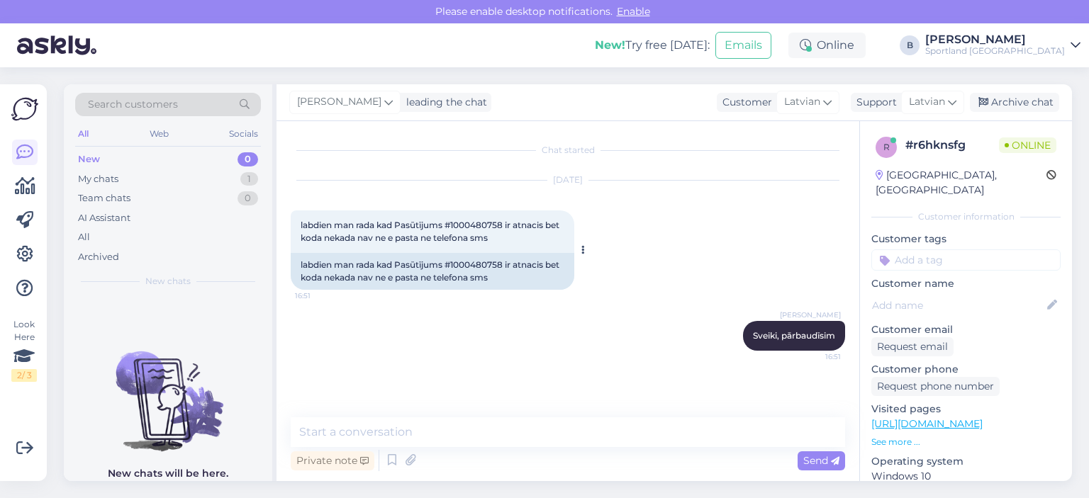
click at [476, 262] on div "labdien man rada kad Pasūtījums #1000480758 ir atnacis bet koda nekada nav ne e…" at bounding box center [433, 271] width 284 height 37
click at [477, 260] on div "labdien man rada kad Pasūtījums #1000480758 ir atnacis bet koda nekada nav ne e…" at bounding box center [433, 271] width 284 height 37
copy div "1000480758"
click at [474, 432] on textarea at bounding box center [568, 433] width 554 height 30
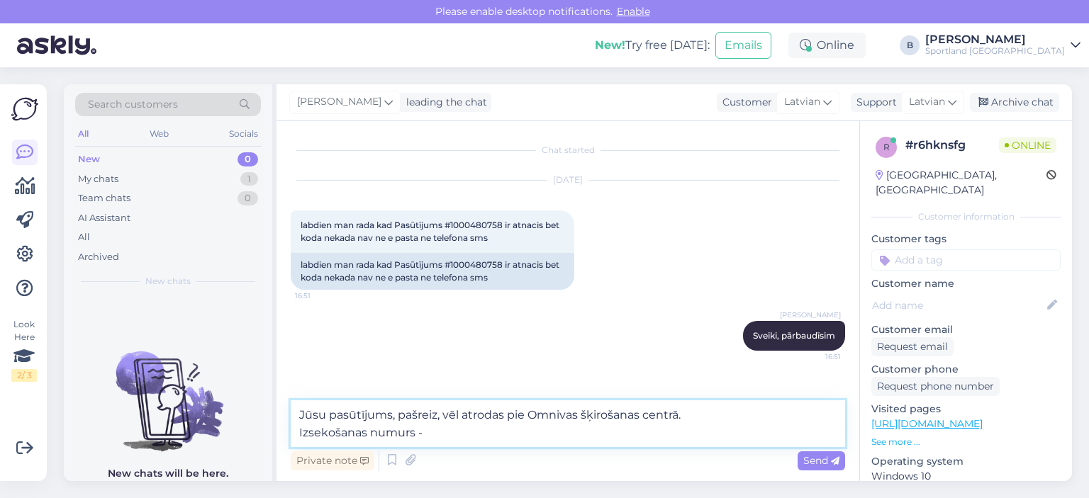
paste textarea "CC843597463EE"
type textarea "Jūsu pasūtījums, pašreiz, vēl atrodas pie Omnivas šķirošanas centrā. Izsekošana…"
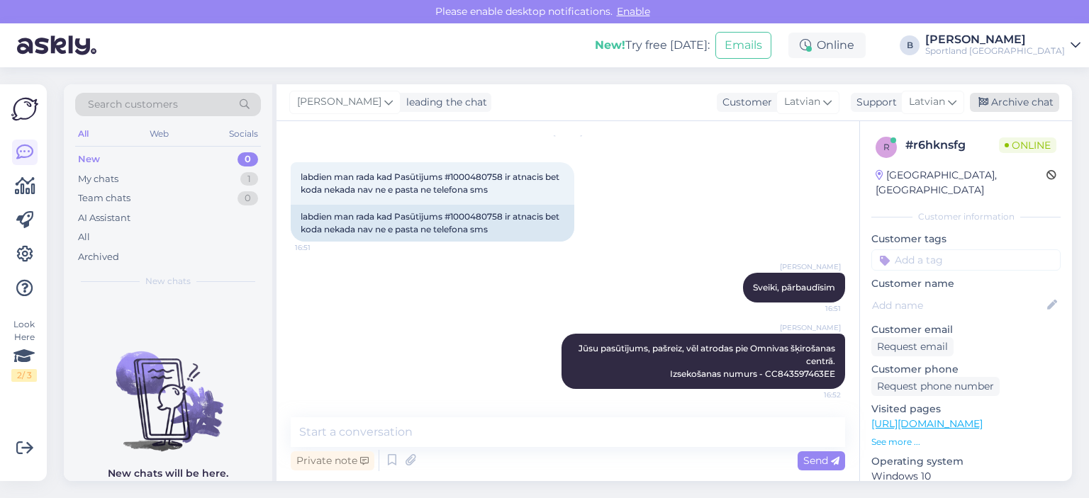
click at [999, 104] on div "Archive chat" at bounding box center [1014, 102] width 89 height 19
